Goal: Information Seeking & Learning: Learn about a topic

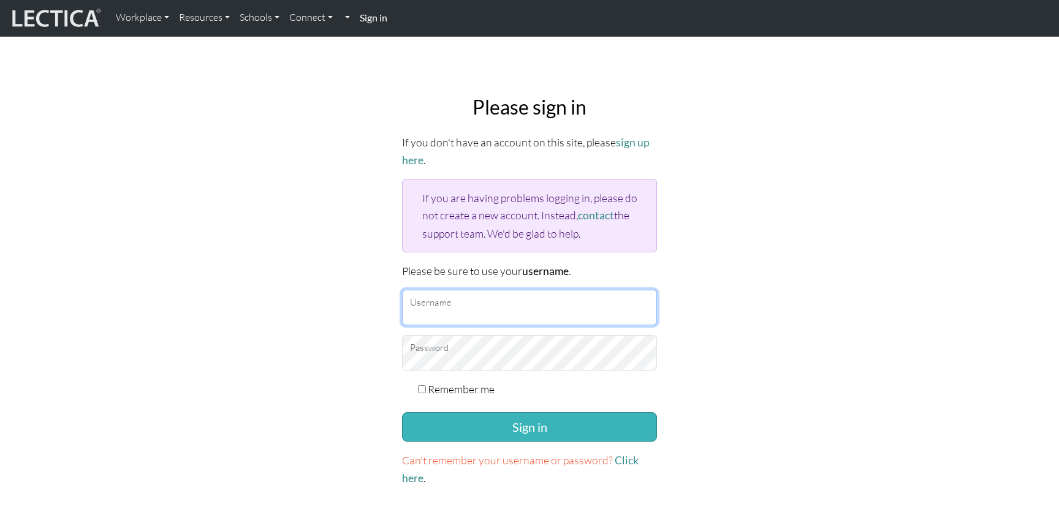
type input "tchudy"
click at [498, 428] on button "Sign in" at bounding box center [529, 426] width 255 height 29
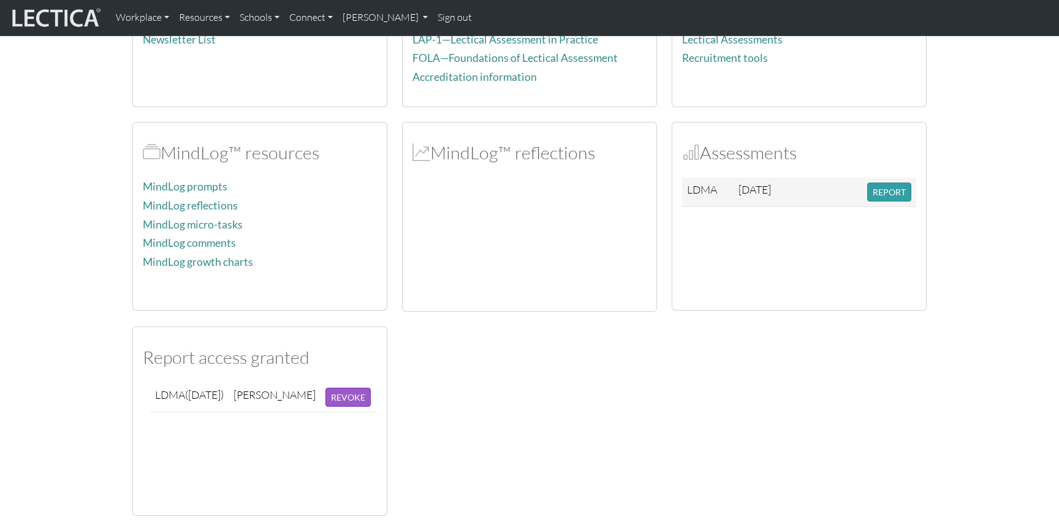
scroll to position [357, 0]
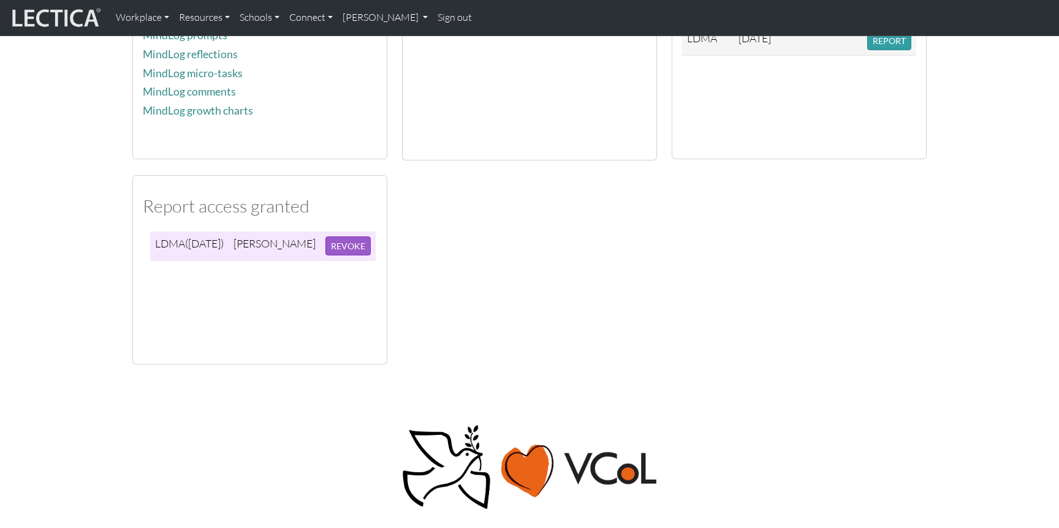
click at [200, 254] on td "LDMA (2025-08-10)" at bounding box center [189, 246] width 78 height 29
click at [199, 246] on span "(2025-08-10)" at bounding box center [204, 243] width 39 height 13
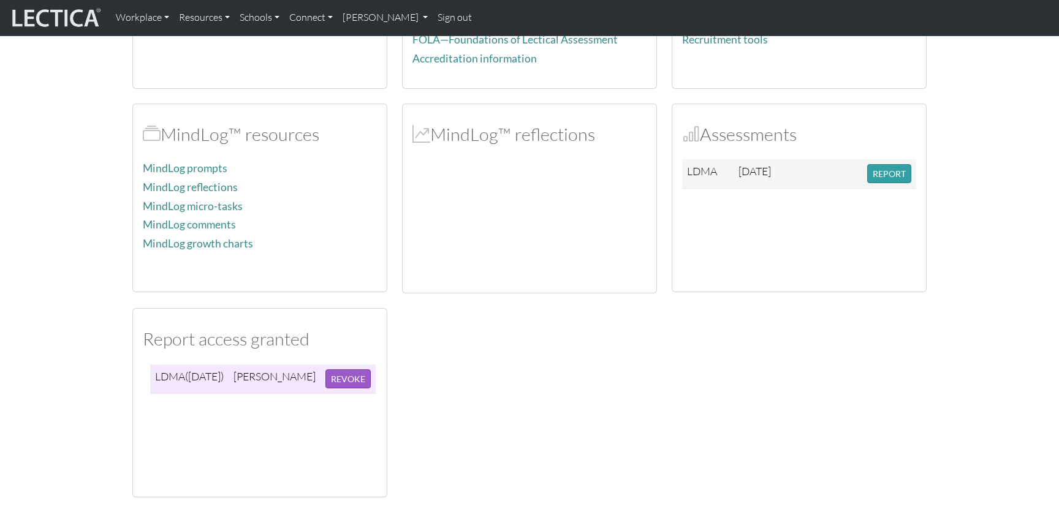
scroll to position [274, 0]
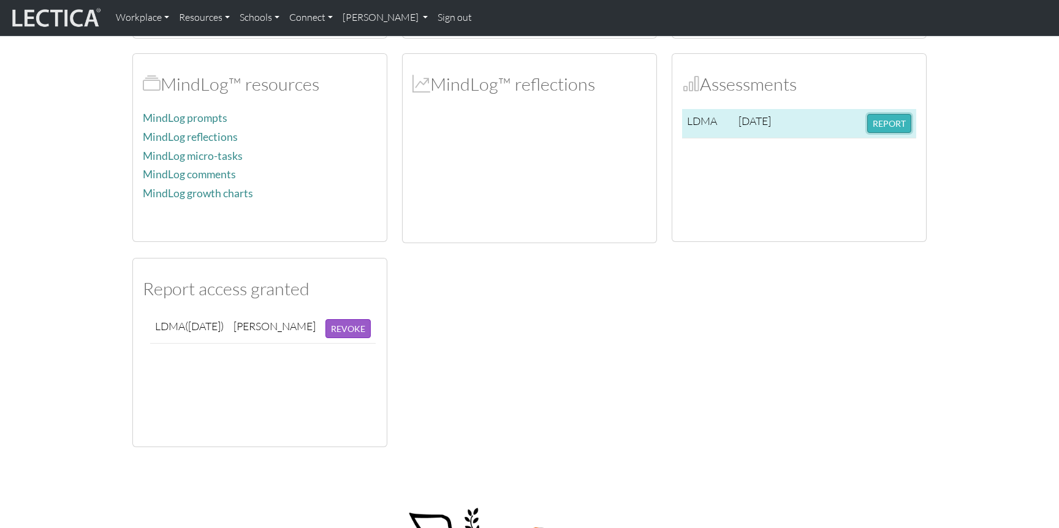
click at [880, 119] on button "REPORT" at bounding box center [889, 123] width 44 height 19
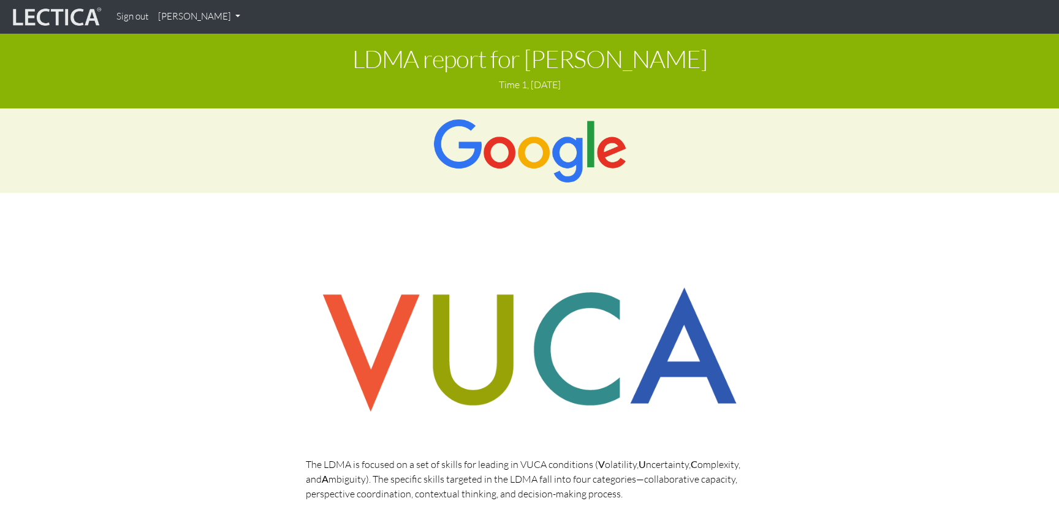
click at [204, 17] on link "[PERSON_NAME]" at bounding box center [199, 17] width 92 height 24
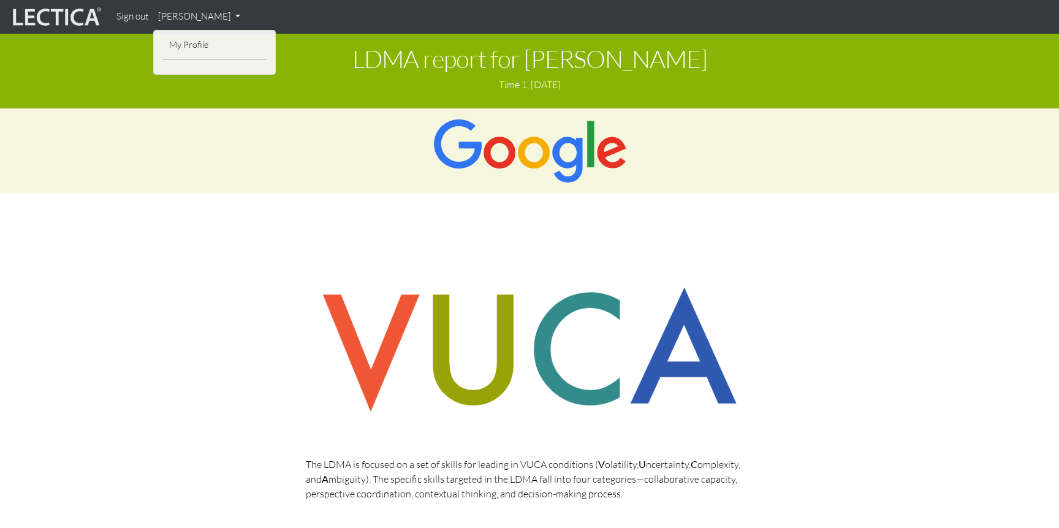
click at [209, 18] on link "[PERSON_NAME]" at bounding box center [199, 17] width 92 height 24
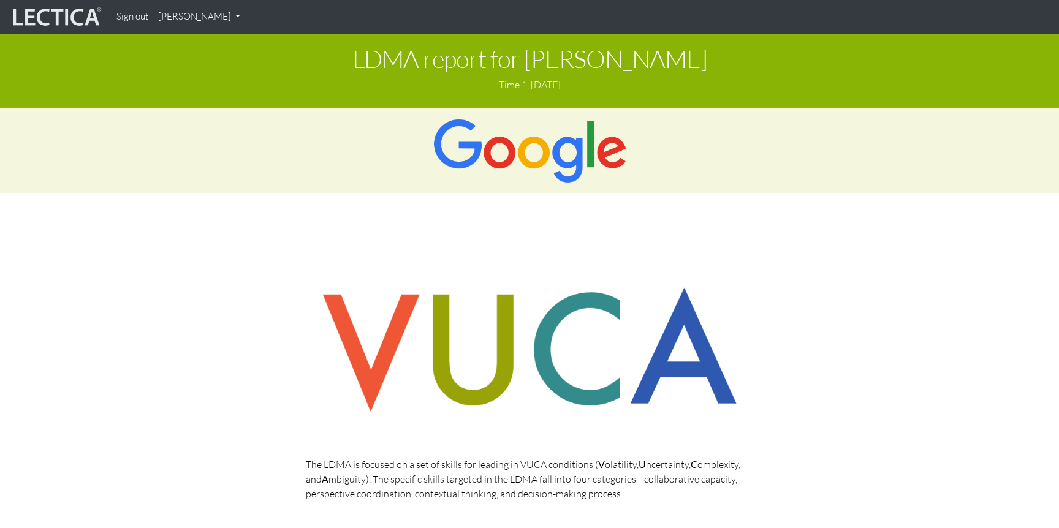
click at [467, 88] on p "Time 1, August 10, 2025" at bounding box center [529, 84] width 1041 height 15
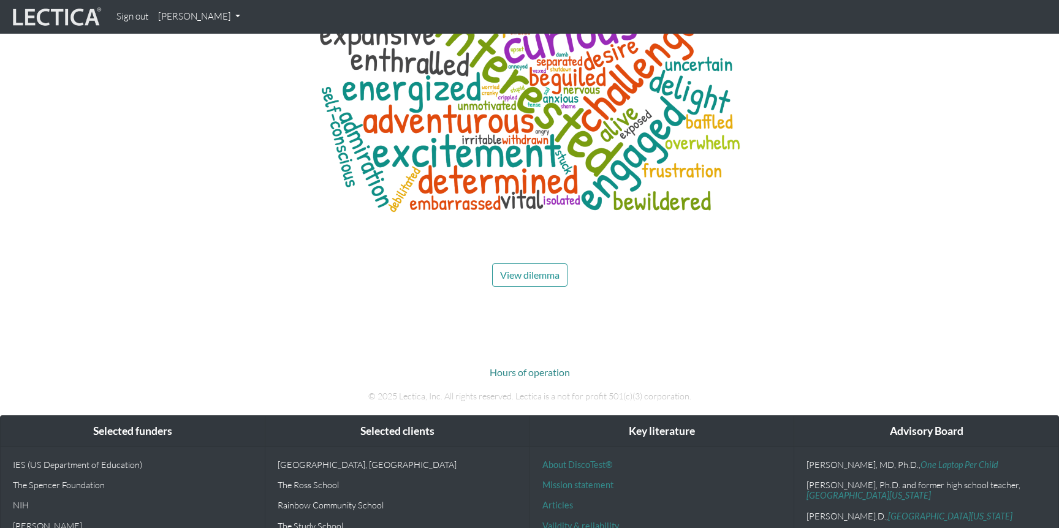
scroll to position [5810, 0]
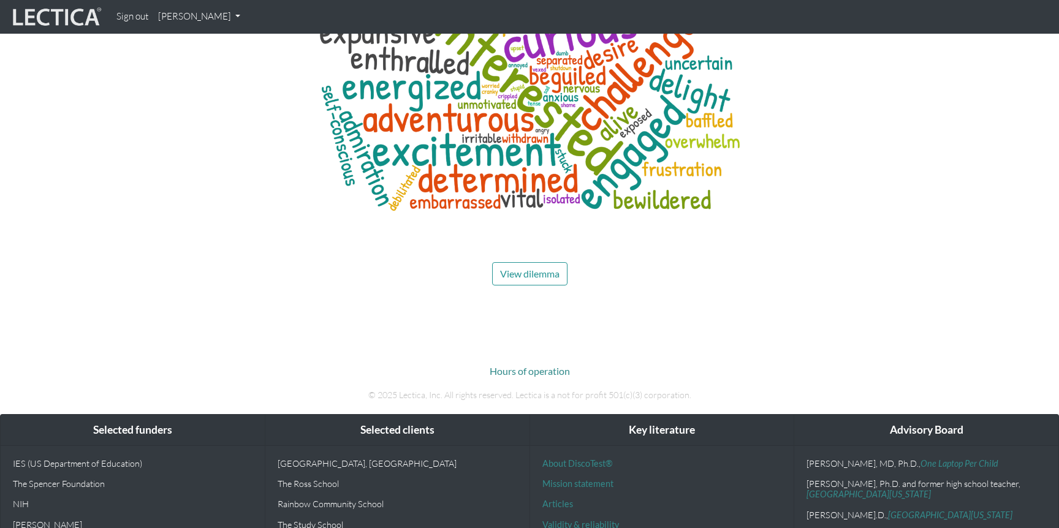
click at [551, 262] on button "View dilemma" at bounding box center [529, 273] width 75 height 23
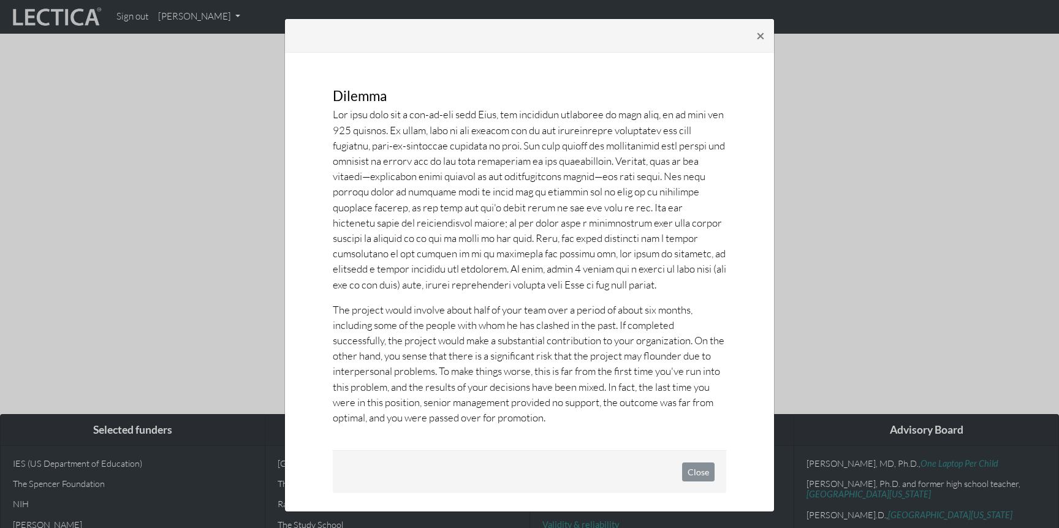
scroll to position [2, 0]
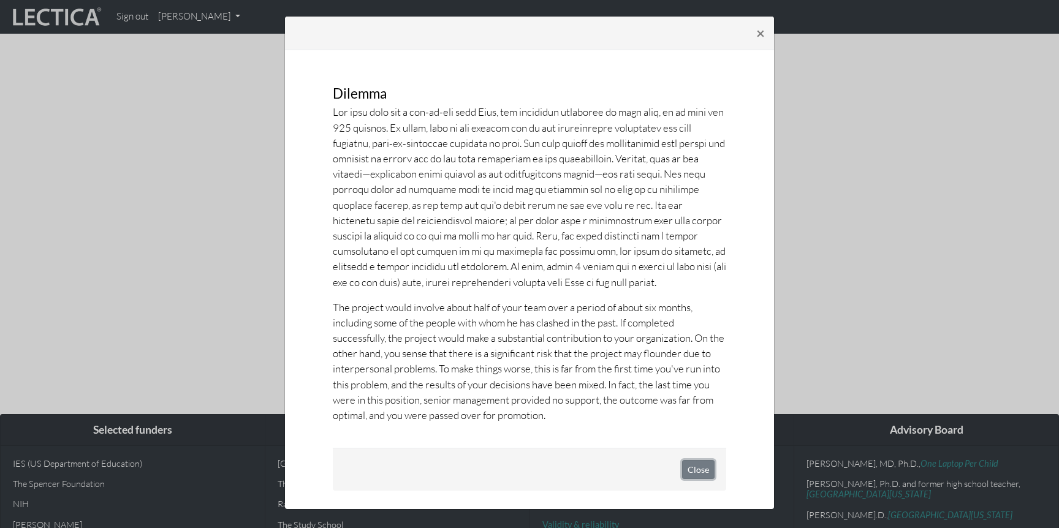
click at [700, 471] on button "Close" at bounding box center [698, 469] width 32 height 19
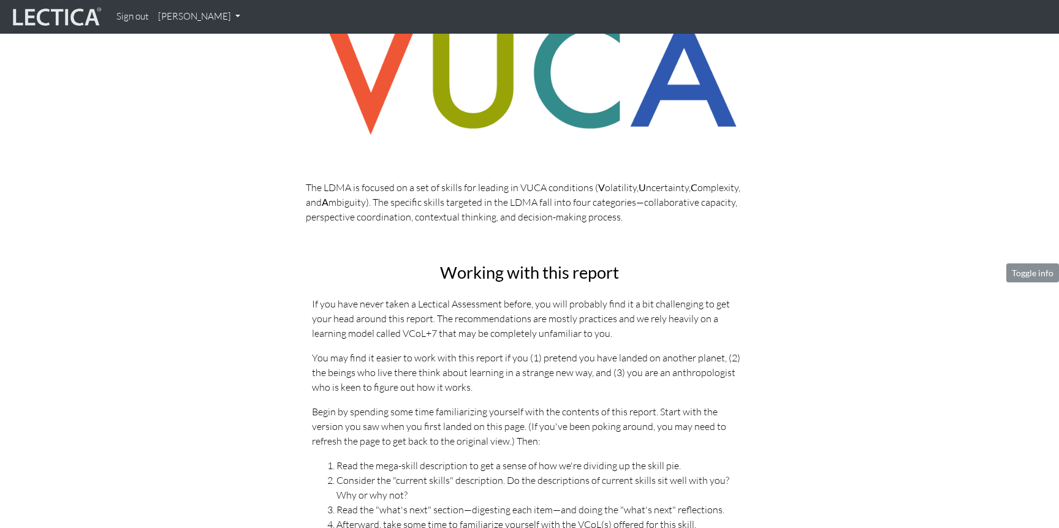
scroll to position [0, 0]
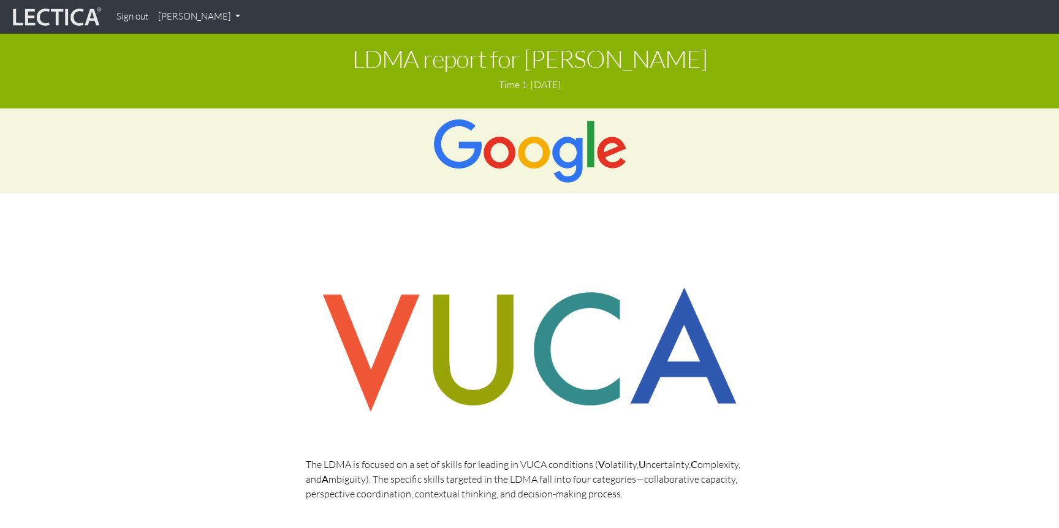
click at [499, 67] on h1 "LDMA report for [PERSON_NAME]" at bounding box center [529, 58] width 1041 height 27
click at [182, 8] on link "[PERSON_NAME]" at bounding box center [199, 17] width 92 height 24
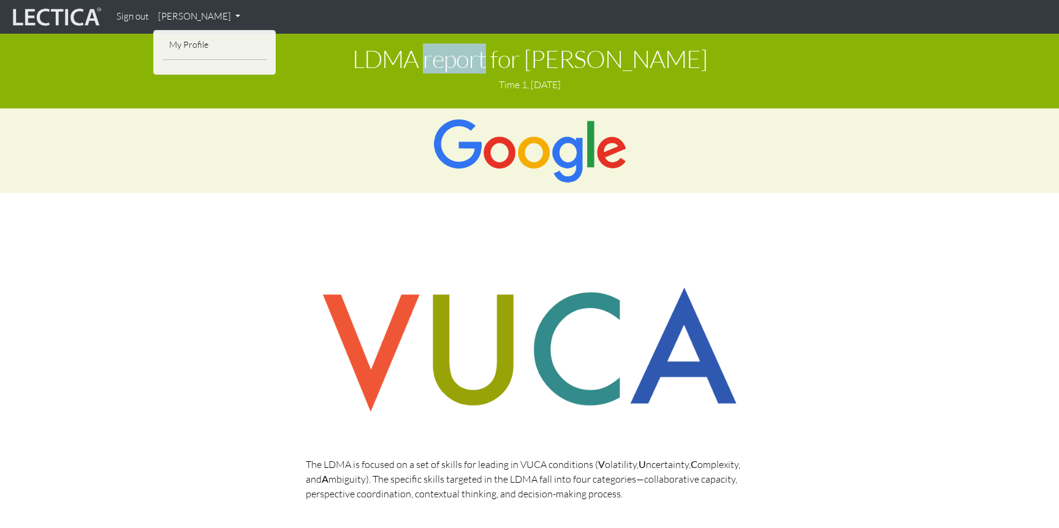
click at [50, 28] on img at bounding box center [56, 17] width 92 height 23
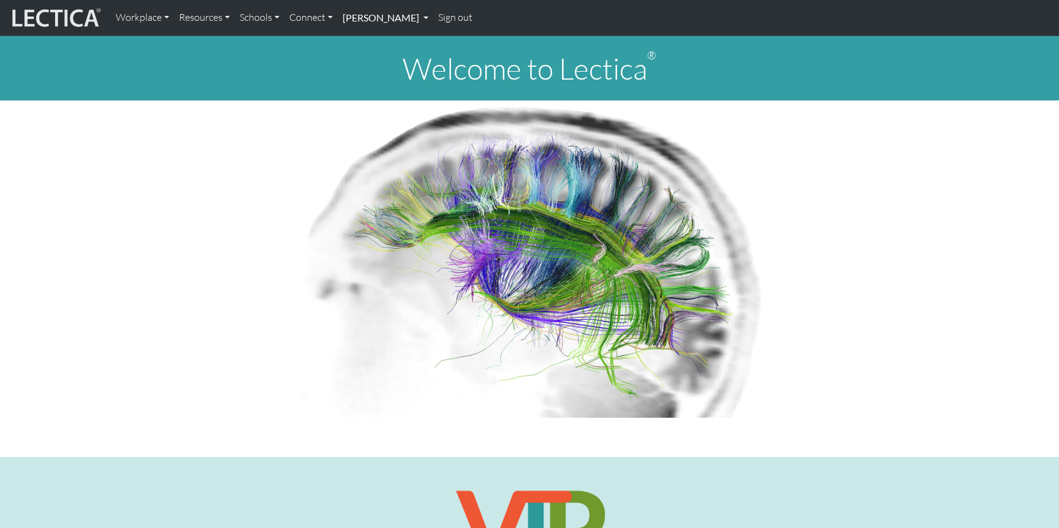
click at [374, 20] on link "[PERSON_NAME]" at bounding box center [386, 18] width 96 height 26
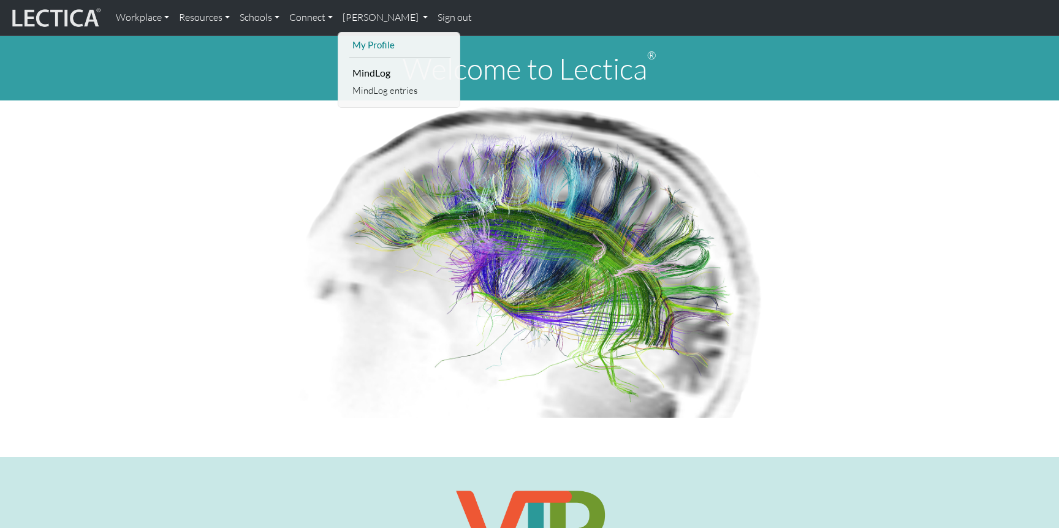
click at [376, 48] on link "My Profile" at bounding box center [399, 44] width 101 height 15
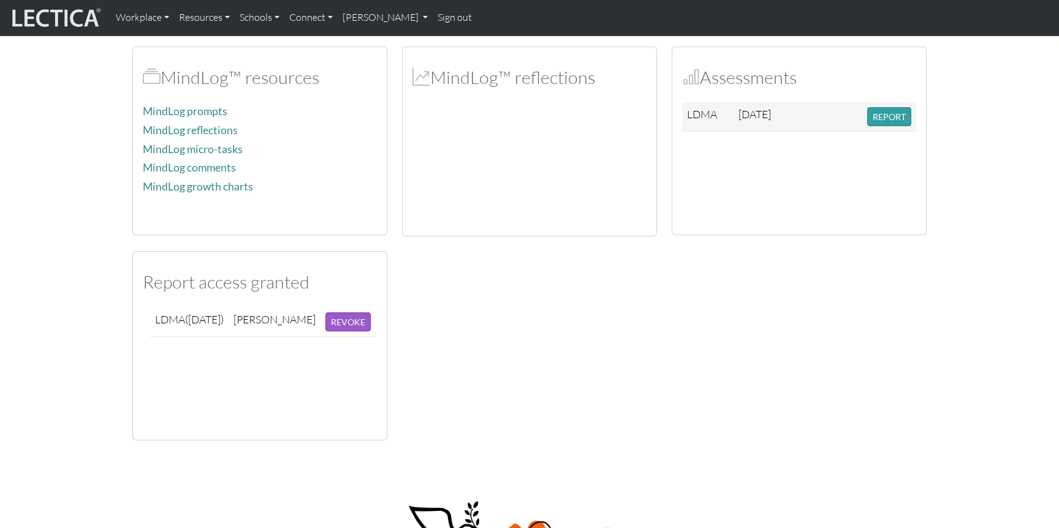
scroll to position [284, 0]
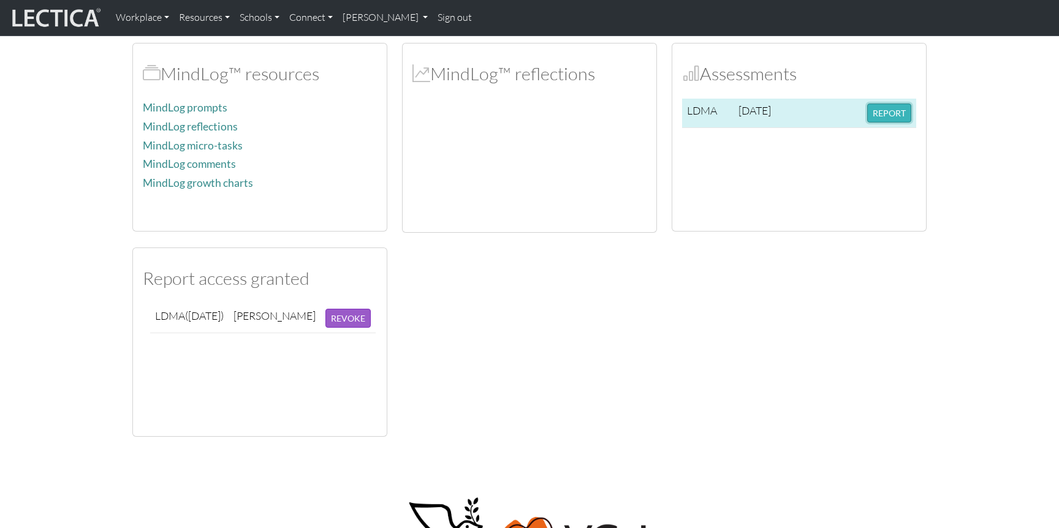
click at [886, 112] on button "REPORT" at bounding box center [889, 113] width 44 height 19
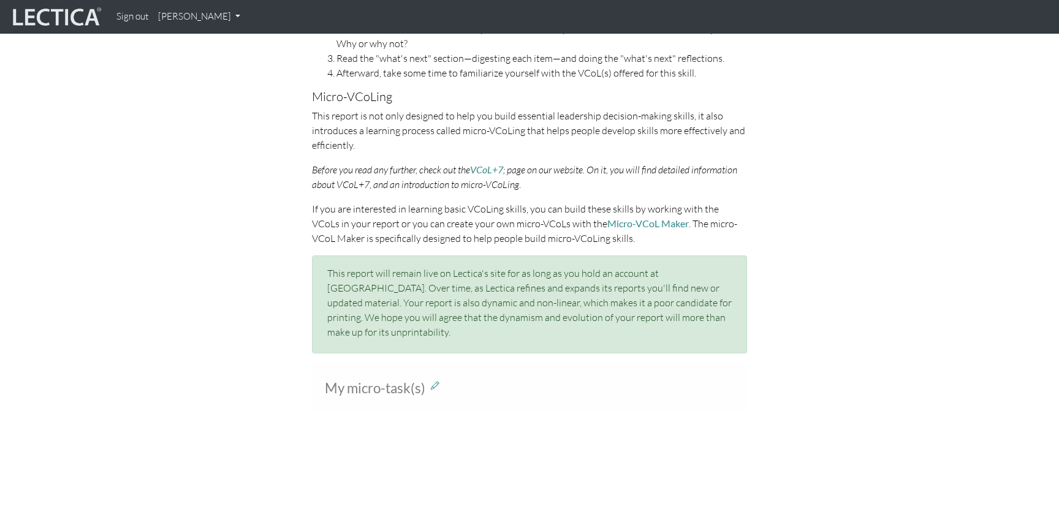
scroll to position [808, 0]
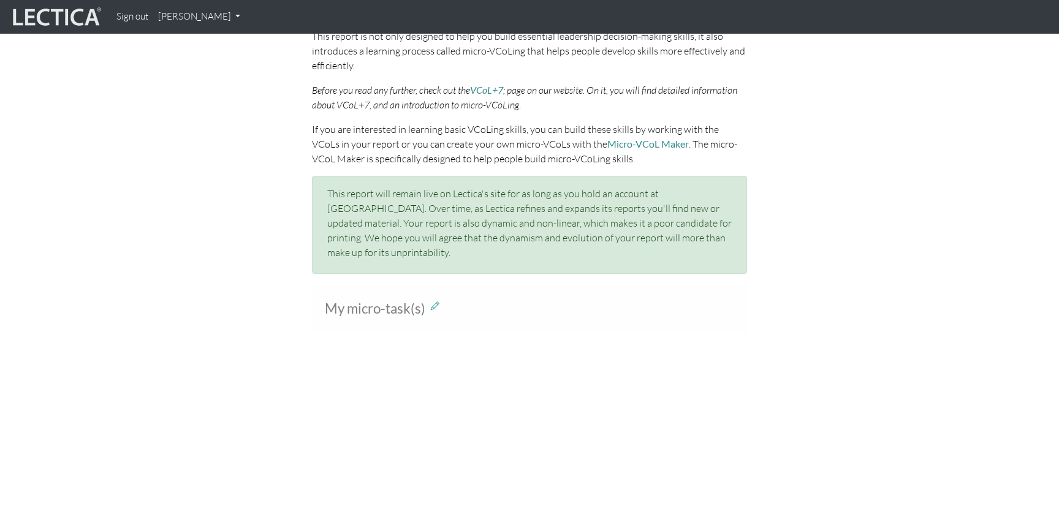
click at [599, 203] on p "This report will remain live on Lectica's site for as long as you hold an accou…" at bounding box center [529, 223] width 404 height 74
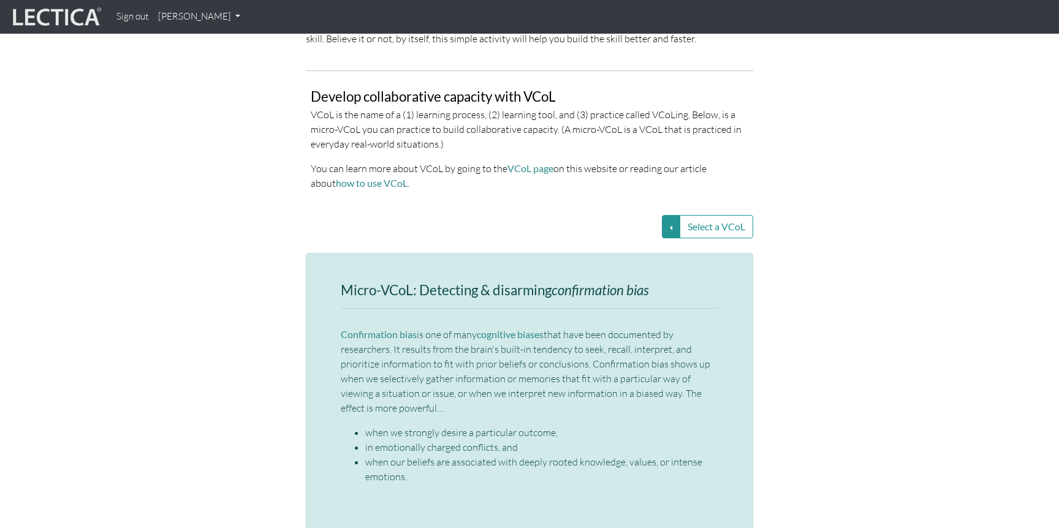
scroll to position [2563, 0]
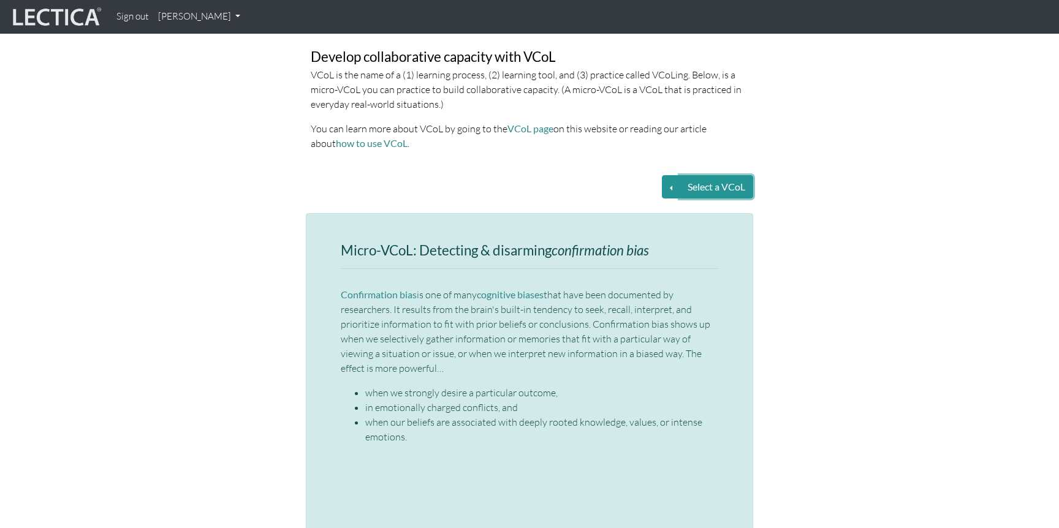
click at [706, 175] on button "Select a VCoL" at bounding box center [717, 186] width 74 height 23
click at [672, 175] on button "Select a VCoL" at bounding box center [671, 186] width 18 height 23
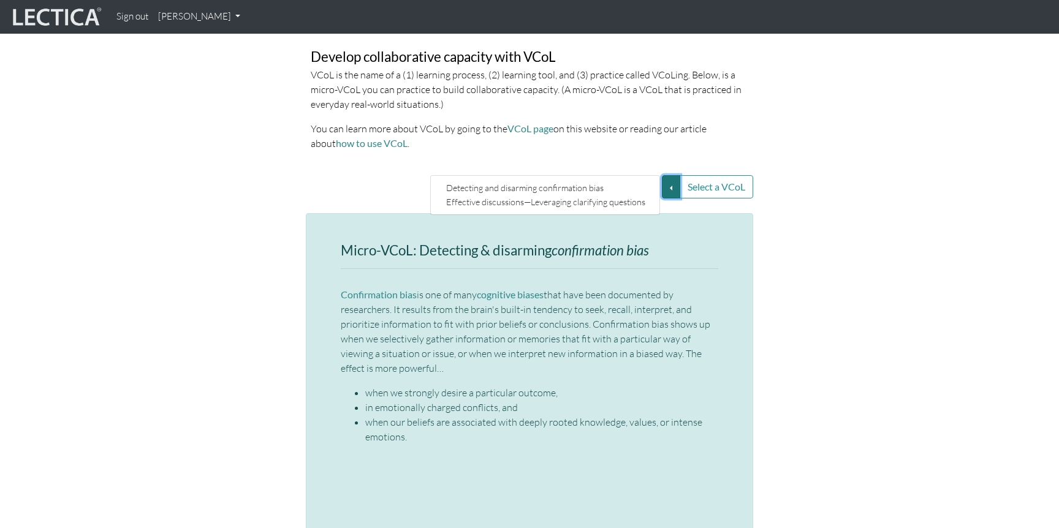
click at [672, 175] on button "Select a VCoL" at bounding box center [671, 186] width 18 height 23
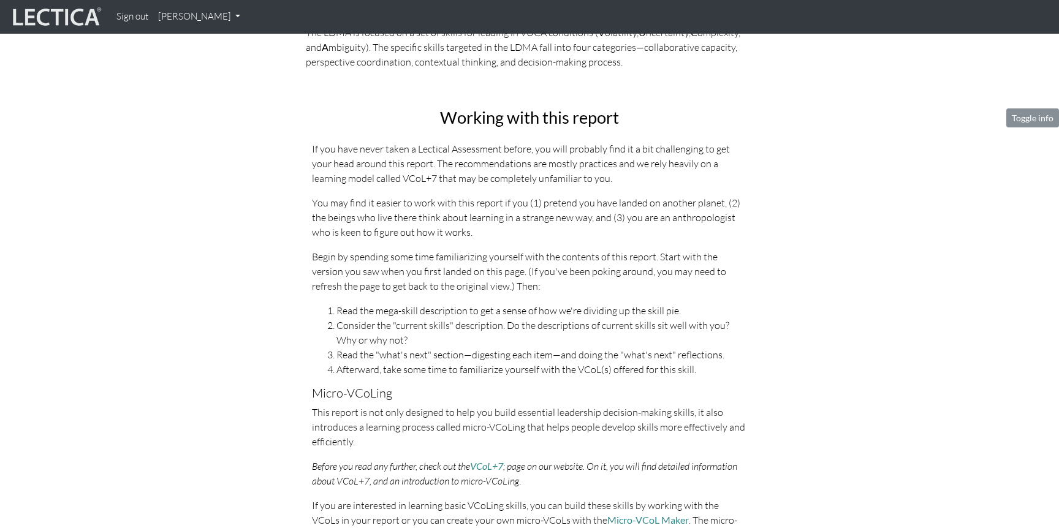
scroll to position [442, 0]
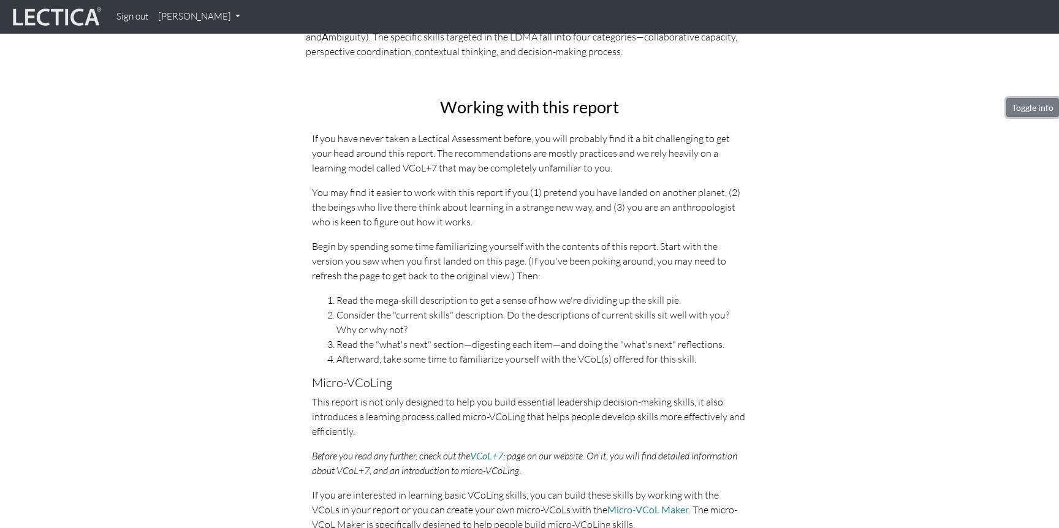
click at [1025, 108] on button "Toggle info" at bounding box center [1032, 107] width 53 height 19
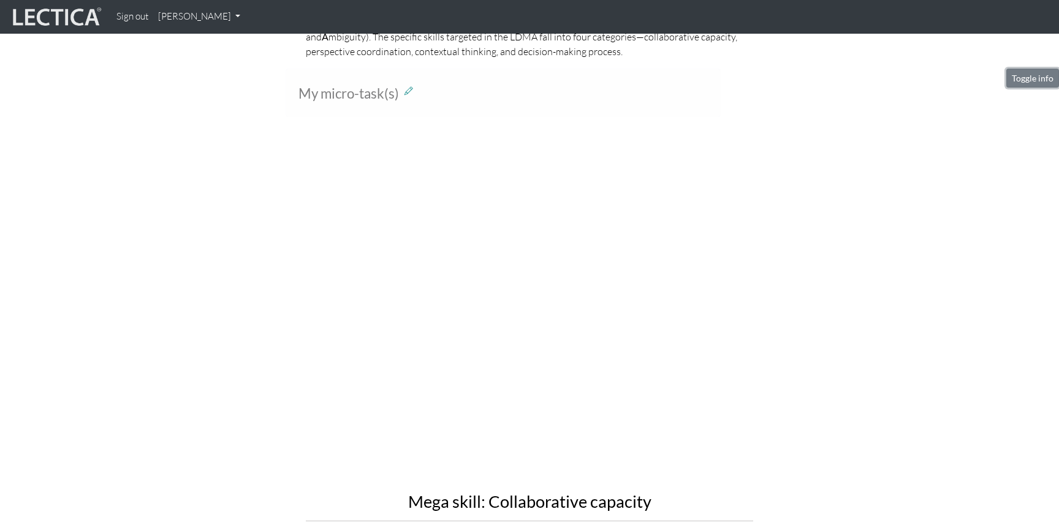
click at [1031, 82] on button "Toggle info" at bounding box center [1032, 78] width 53 height 19
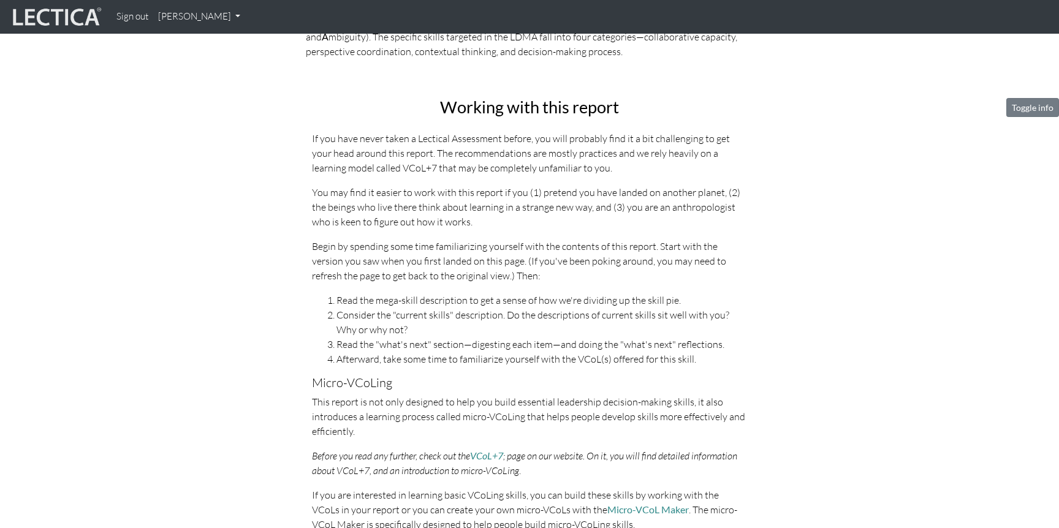
click at [1031, 107] on button "Toggle info" at bounding box center [1032, 107] width 53 height 19
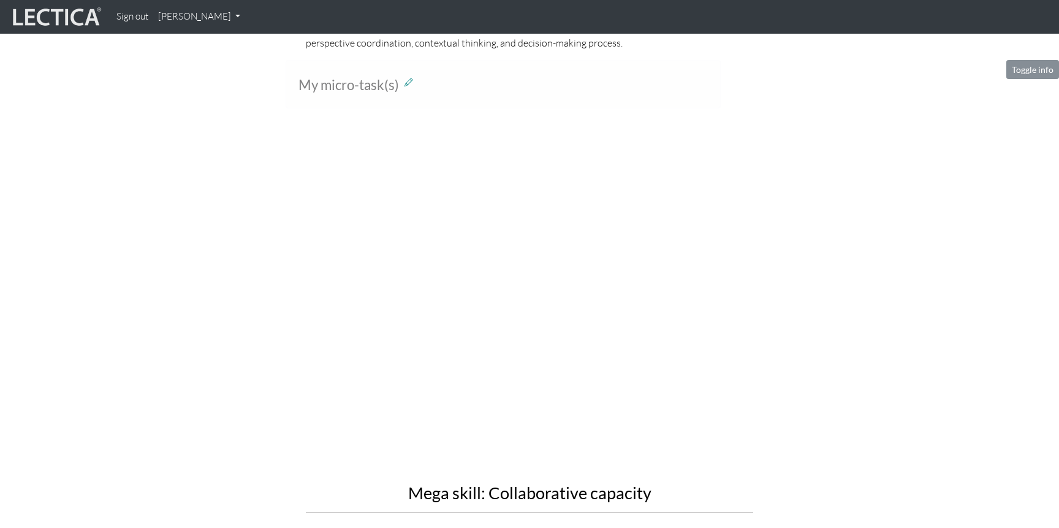
scroll to position [423, 0]
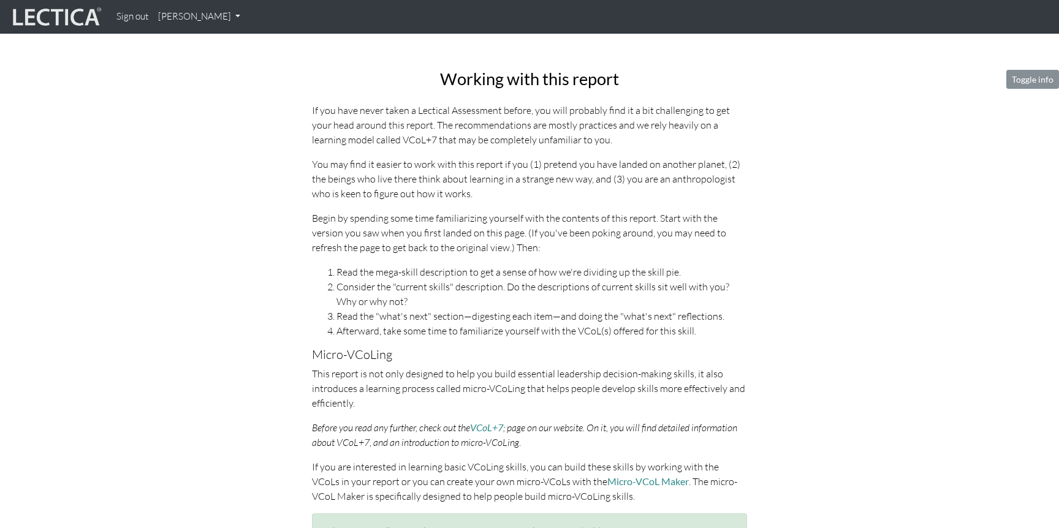
scroll to position [438, 0]
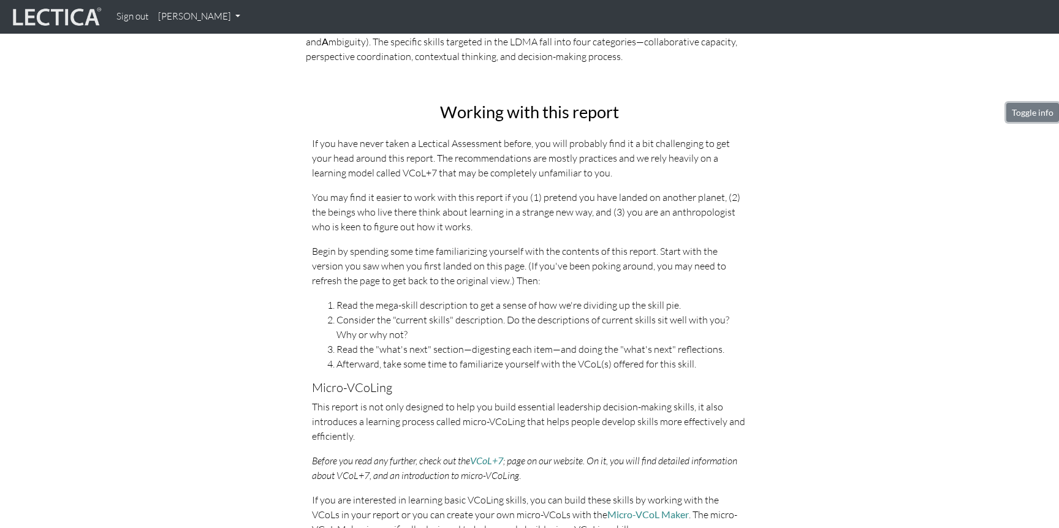
click at [1015, 113] on button "Toggle info" at bounding box center [1032, 112] width 53 height 19
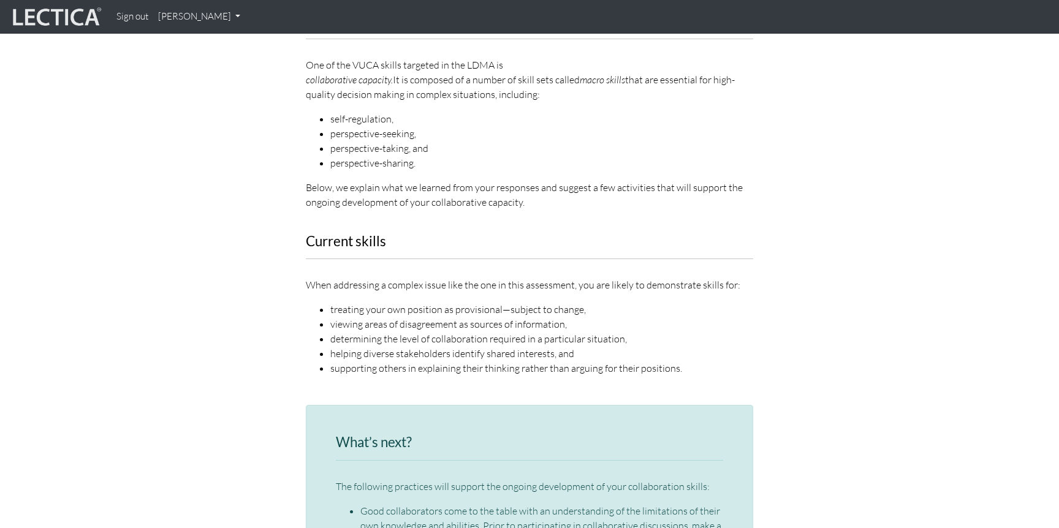
scroll to position [927, 0]
click at [357, 300] on li "treating your own position as provisional—subject to change," at bounding box center [541, 307] width 423 height 15
click at [357, 315] on li "viewing areas of disagreement as sources of information," at bounding box center [541, 322] width 423 height 15
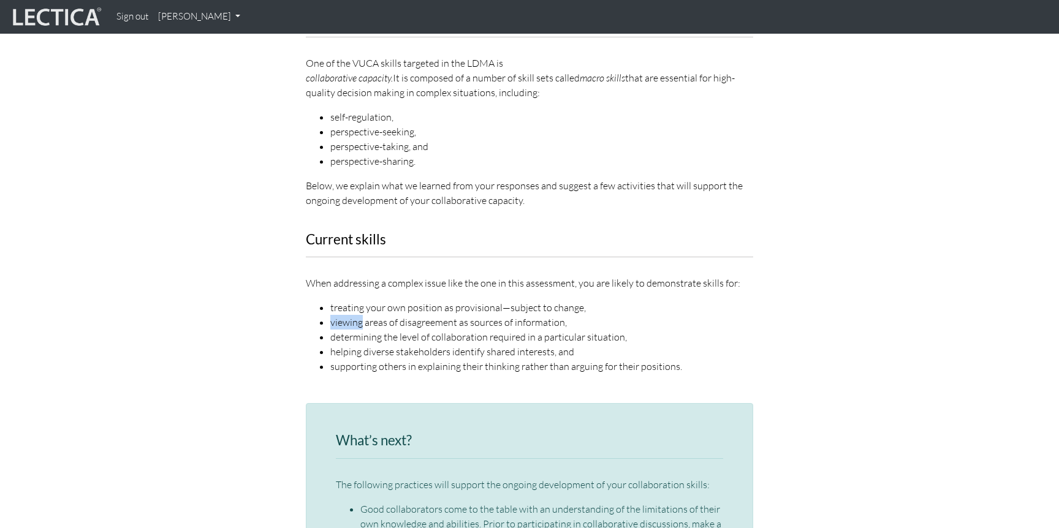
click at [357, 315] on li "viewing areas of disagreement as sources of information," at bounding box center [541, 322] width 423 height 15
click at [354, 330] on li "determining the level of collaboration required in a particular situation," at bounding box center [541, 337] width 423 height 15
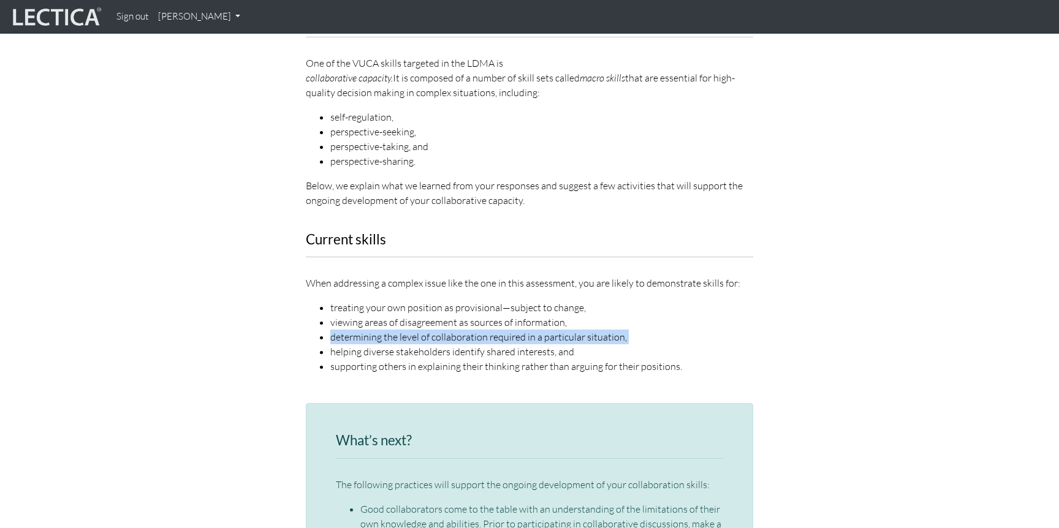
click at [354, 330] on li "determining the level of collaboration required in a particular situation," at bounding box center [541, 337] width 423 height 15
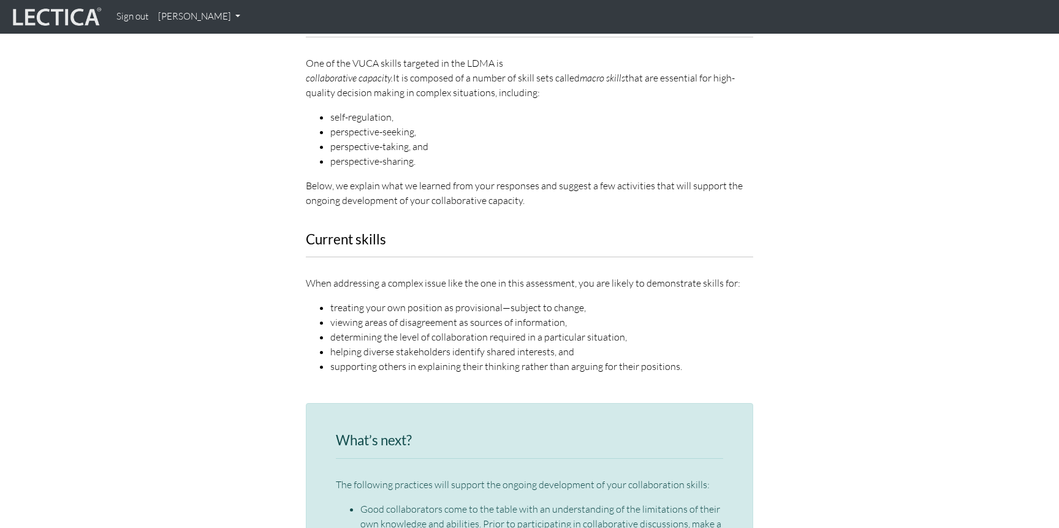
click at [352, 344] on li "helping diverse stakeholders identify shared interests, and" at bounding box center [541, 351] width 423 height 15
click at [351, 359] on li "supporting others in explaining their thinking rather than arguing for their po…" at bounding box center [541, 366] width 423 height 15
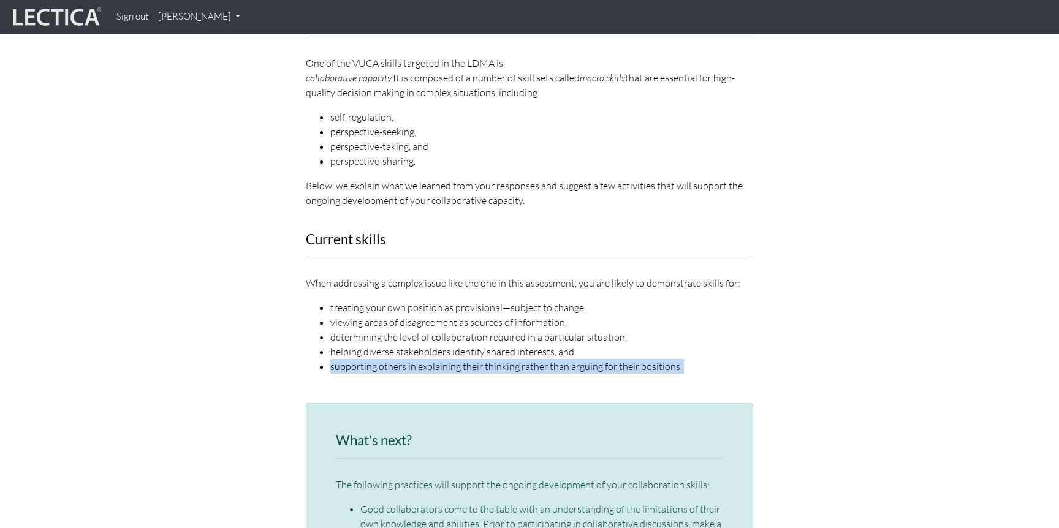
click at [351, 359] on li "supporting others in explaining their thinking rather than arguing for their po…" at bounding box center [541, 366] width 423 height 15
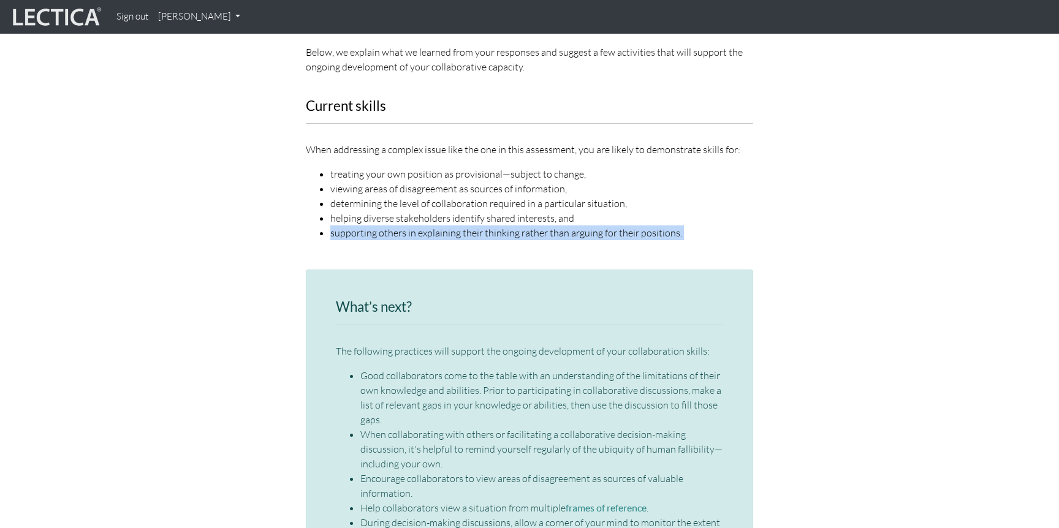
scroll to position [1054, 0]
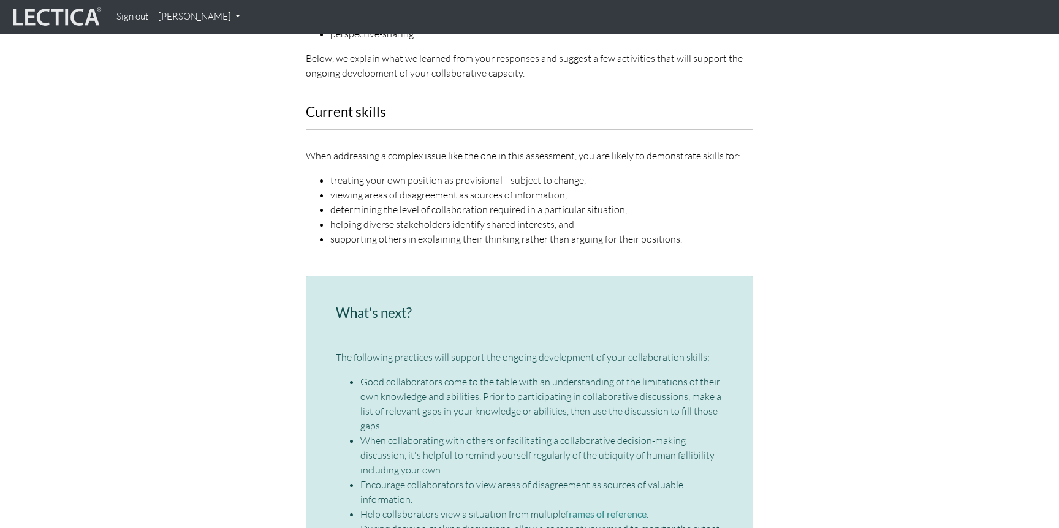
click at [379, 276] on div "What’s next? The following practices will support the ongoing development of yo…" at bounding box center [529, 441] width 447 height 330
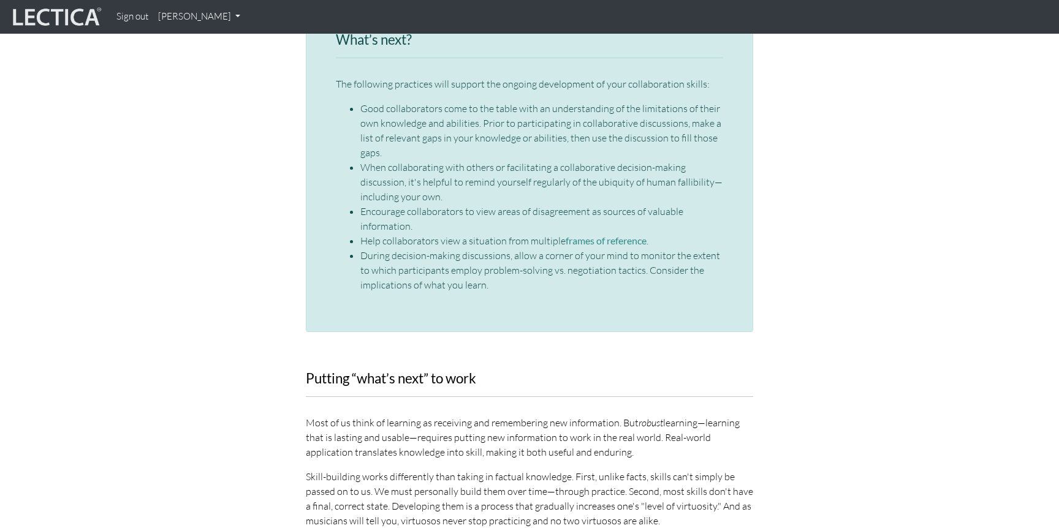
scroll to position [1329, 0]
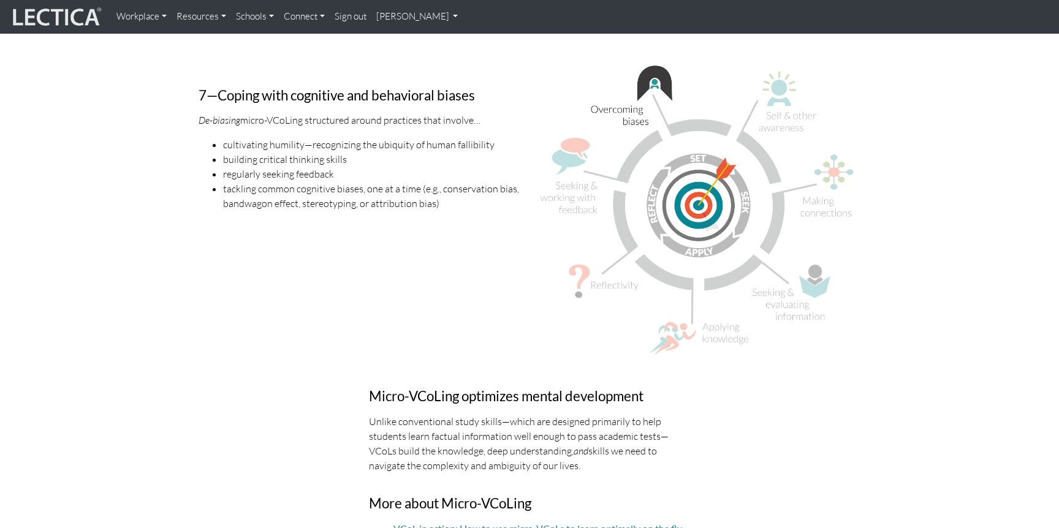
scroll to position [3313, 0]
